Goal: Task Accomplishment & Management: Use online tool/utility

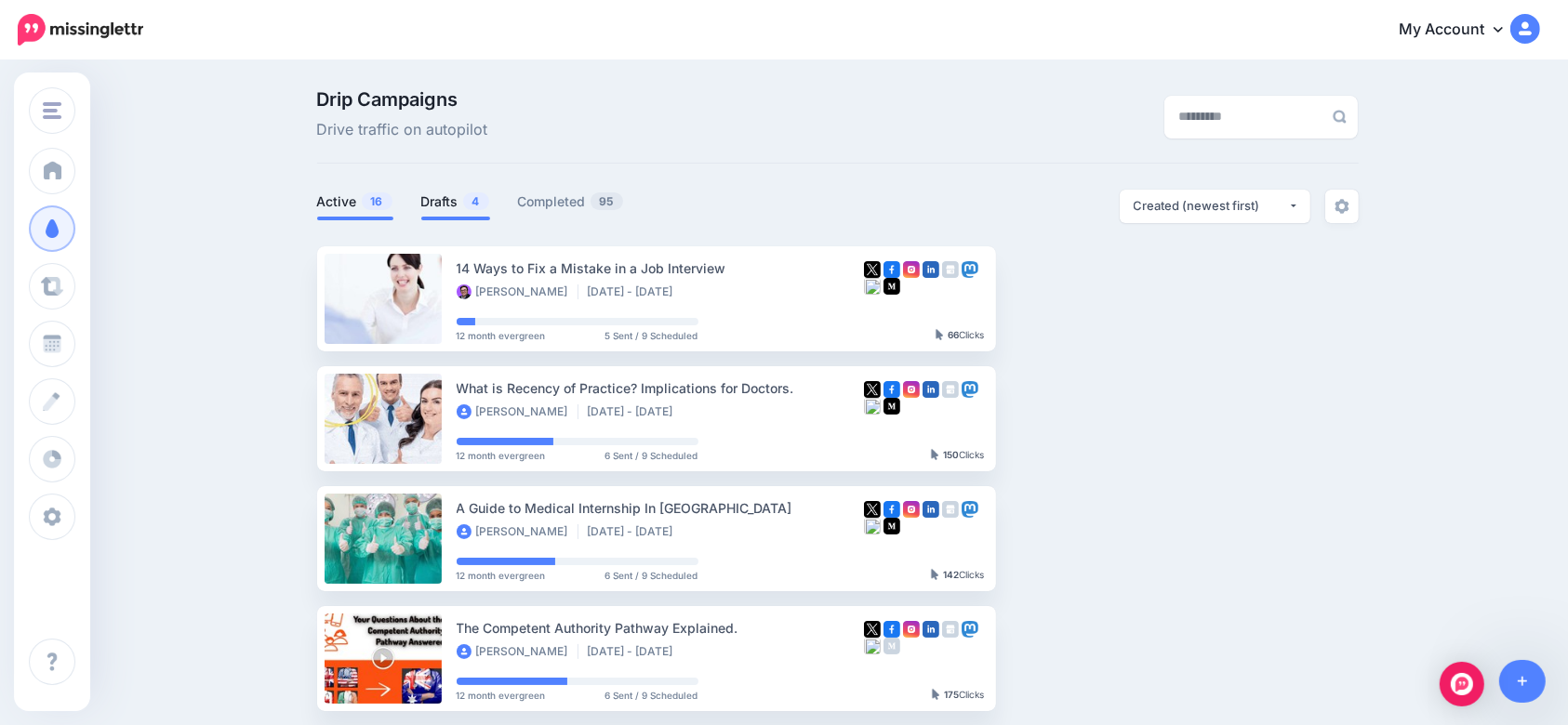
click at [447, 191] on link "Drafts 4" at bounding box center [456, 202] width 69 height 23
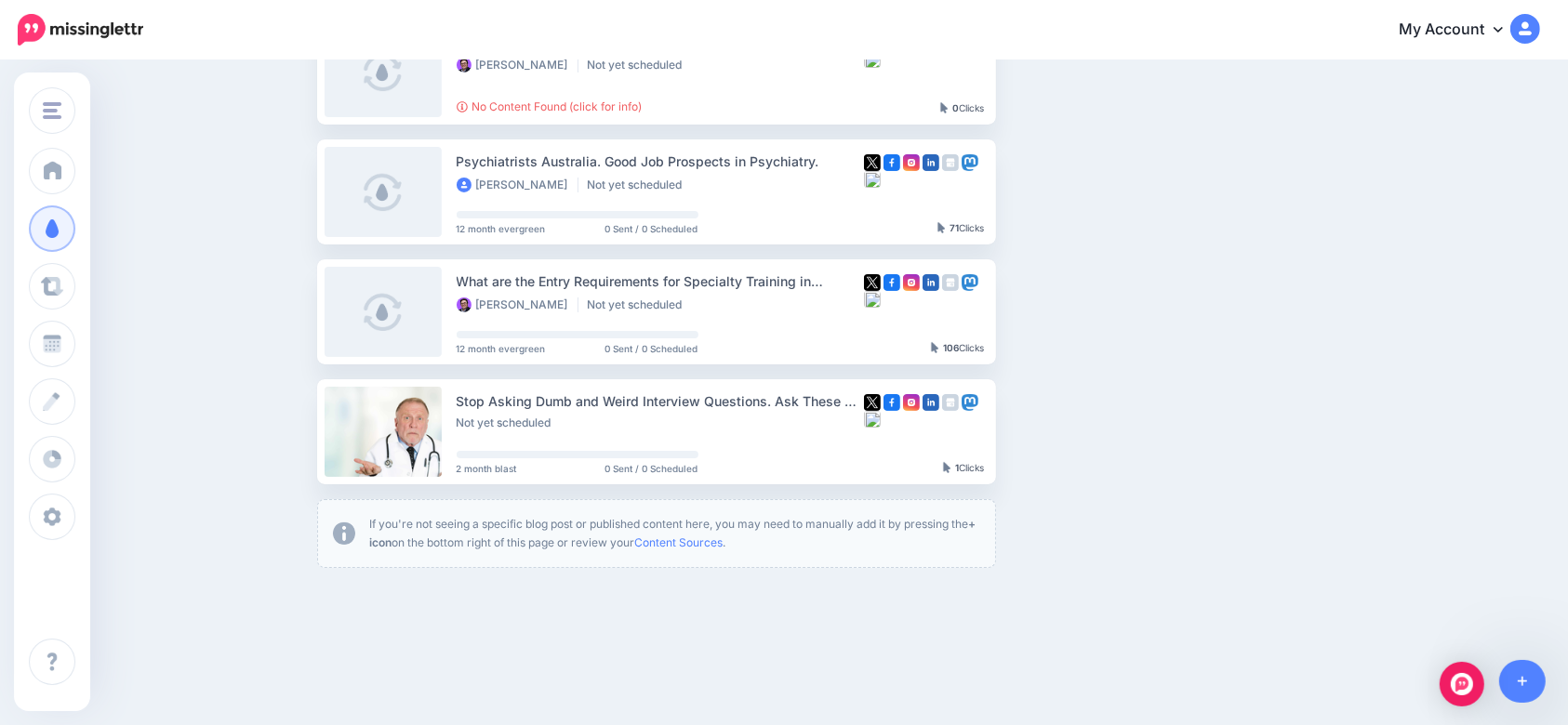
scroll to position [256, 0]
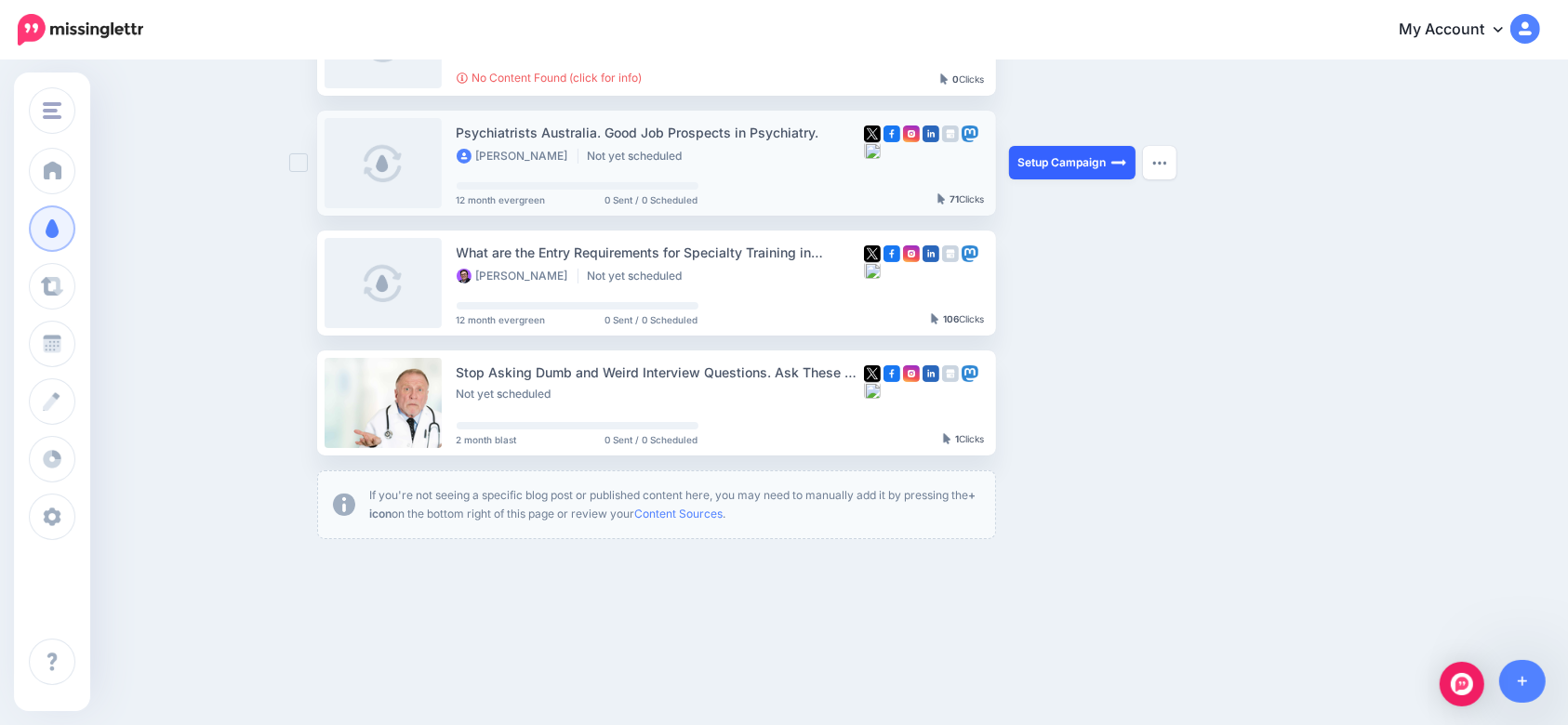
click at [1080, 156] on link "Setup Campaign" at bounding box center [1072, 163] width 126 height 33
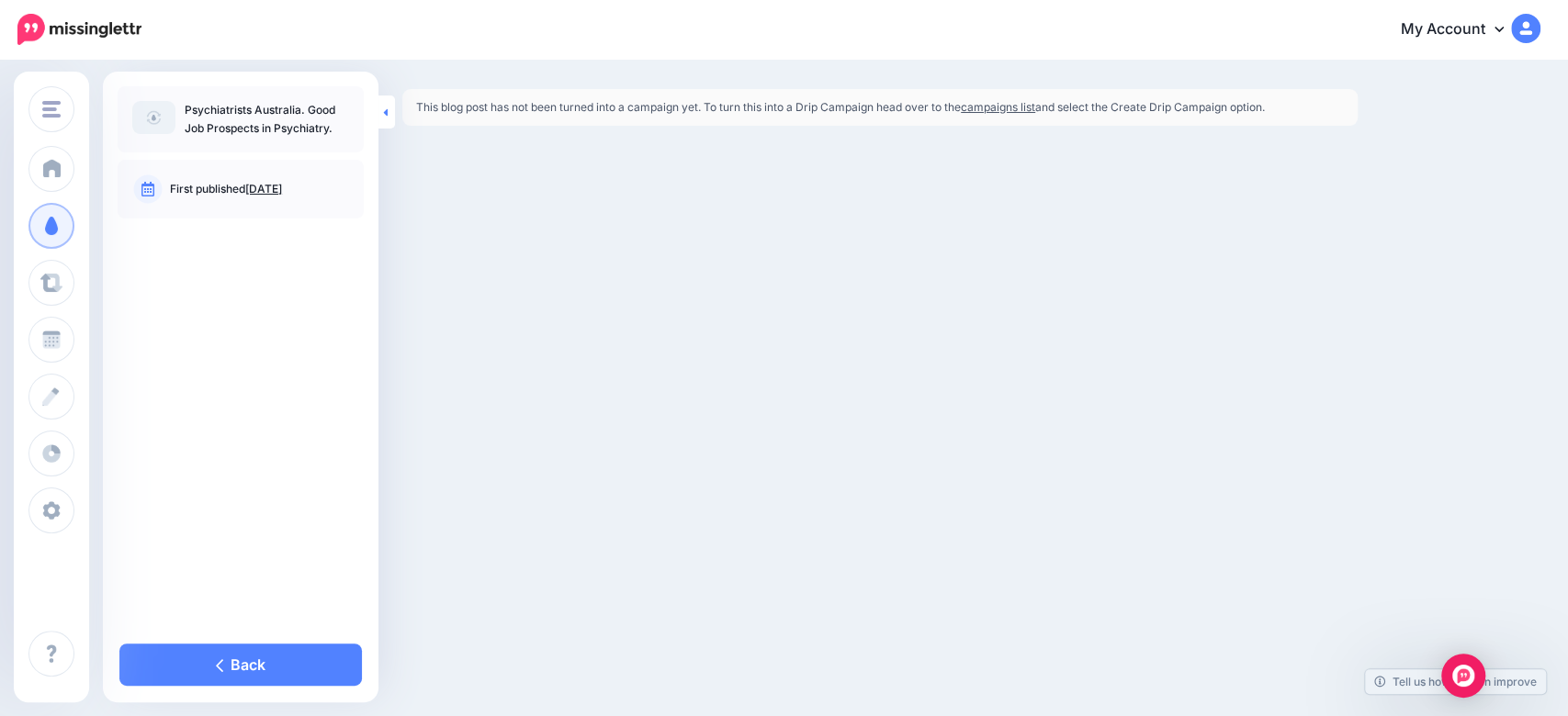
click at [389, 114] on link at bounding box center [386, 112] width 16 height 33
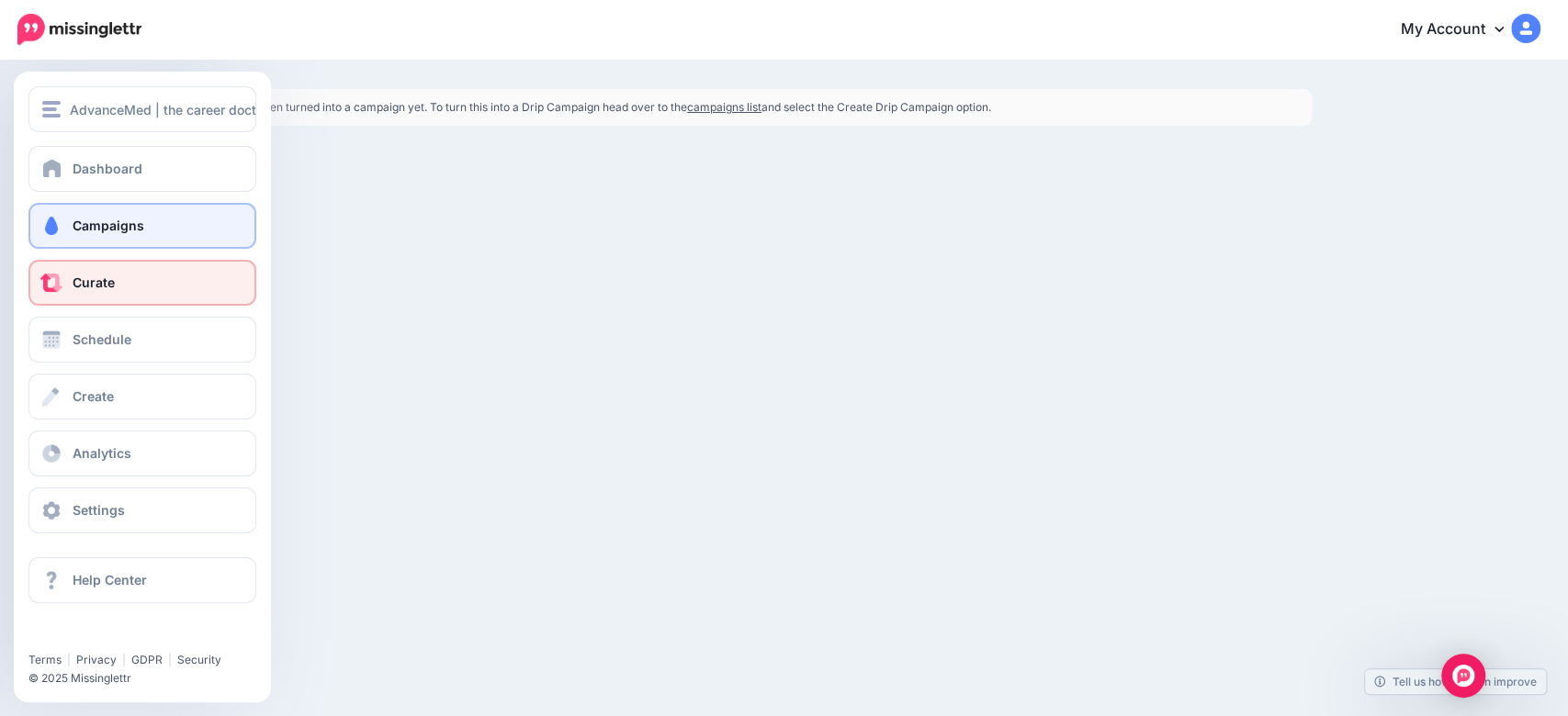
click at [141, 298] on link "Curate" at bounding box center [141, 283] width 227 height 45
